Goal: Information Seeking & Learning: Learn about a topic

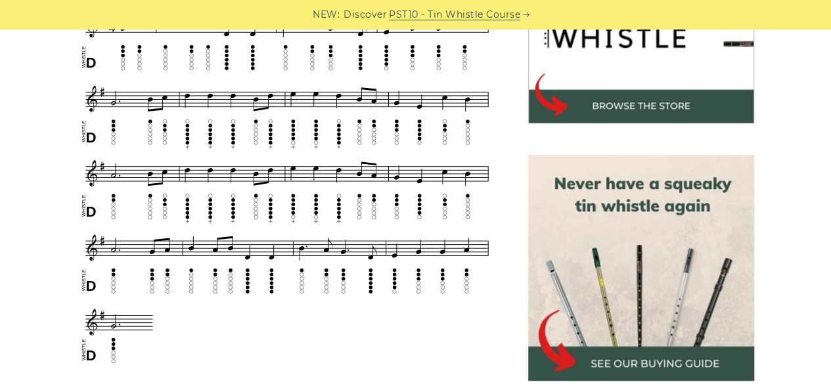
scroll to position [526, 0]
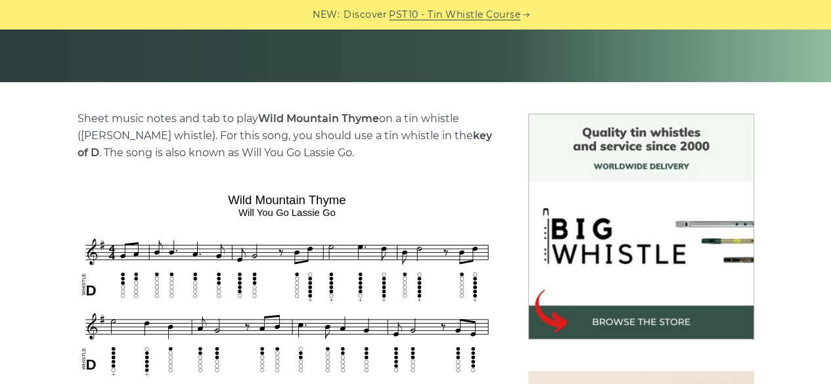
scroll to position [460, 0]
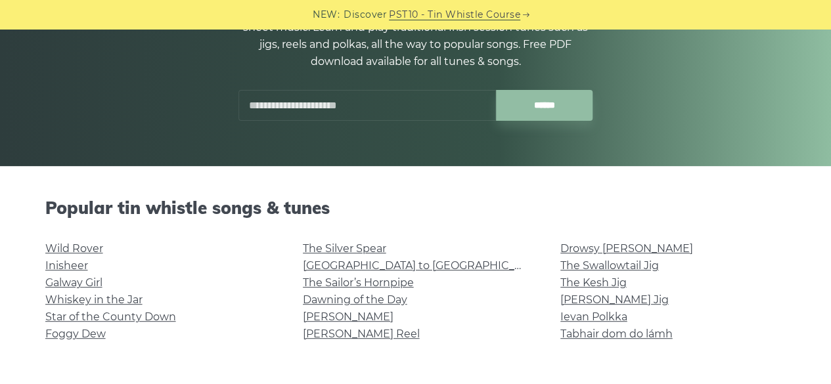
scroll to position [66, 0]
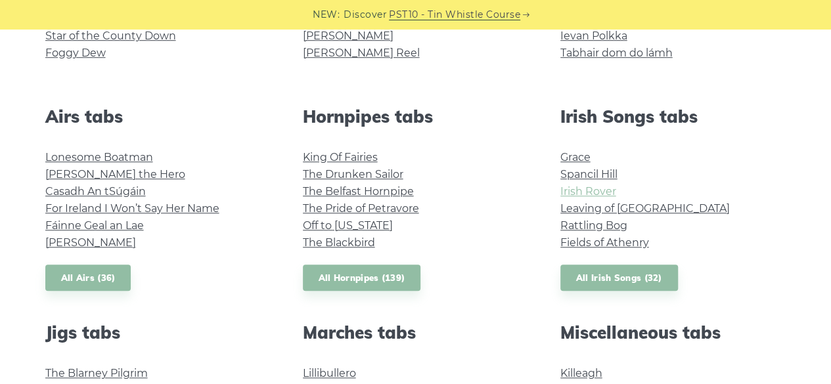
scroll to position [329, 0]
